Goal: Task Accomplishment & Management: Complete application form

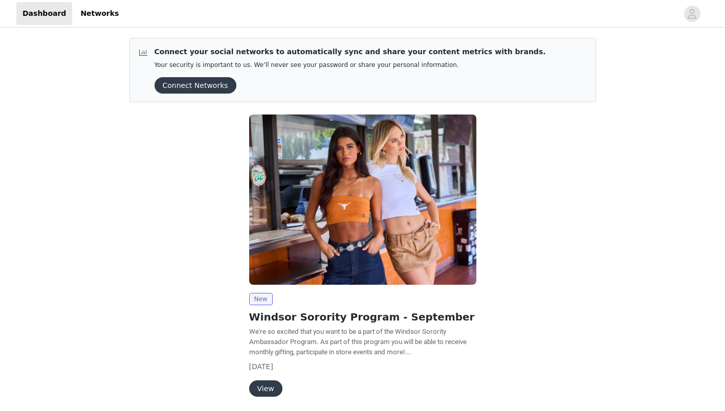
click at [264, 388] on button "View" at bounding box center [265, 388] width 33 height 16
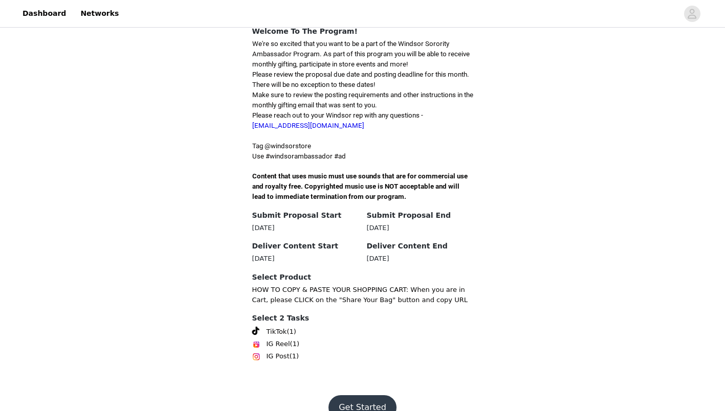
scroll to position [254, 0]
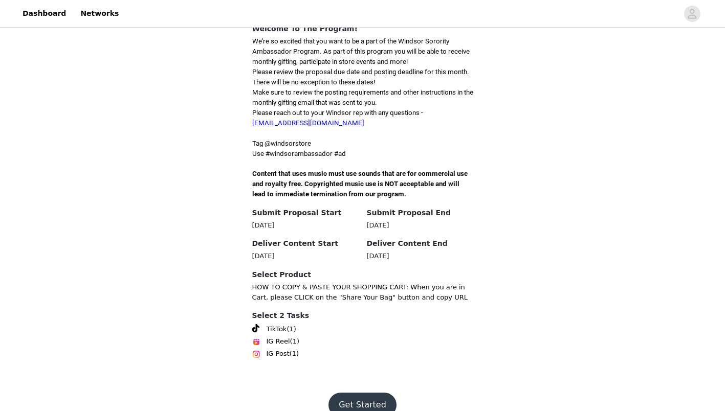
click at [354, 393] on button "Get Started" at bounding box center [362, 405] width 68 height 25
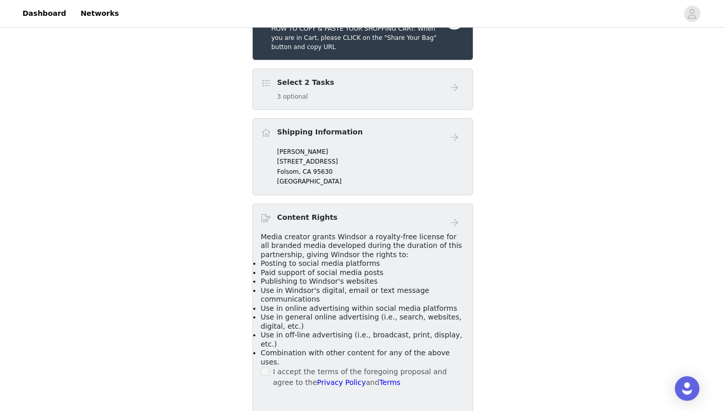
scroll to position [291, 0]
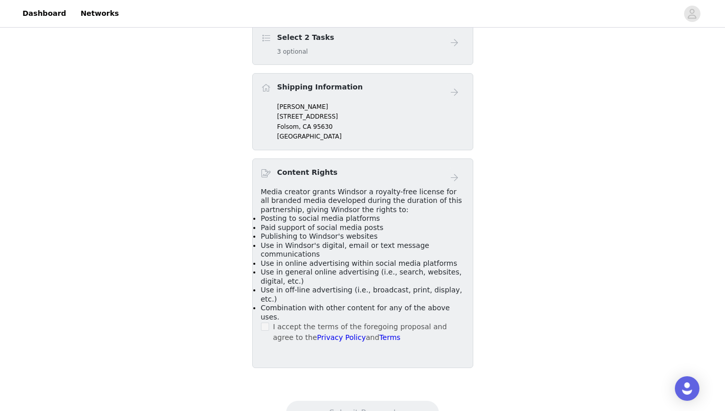
click at [269, 322] on div "I accept the terms of the foregoing proposal and agree to the Privacy Policy an…" at bounding box center [363, 332] width 204 height 21
click at [270, 322] on div "I accept the terms of the foregoing proposal and agree to the Privacy Policy an…" at bounding box center [363, 332] width 204 height 21
click at [268, 322] on div "I accept the terms of the foregoing proposal and agree to the Privacy Policy an…" at bounding box center [363, 332] width 204 height 21
click at [268, 323] on span at bounding box center [265, 327] width 8 height 8
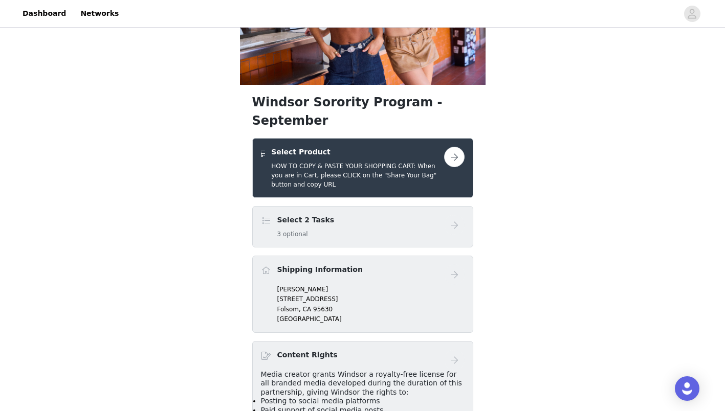
scroll to position [105, 0]
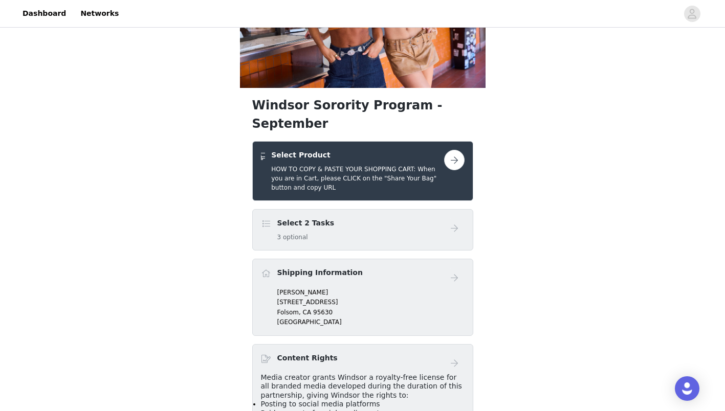
click at [452, 150] on button "button" at bounding box center [454, 160] width 20 height 20
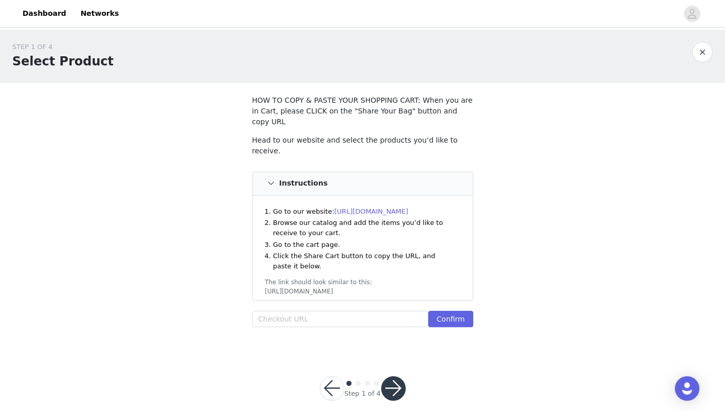
scroll to position [2, 0]
